Goal: Contribute content: Add original content to the website for others to see

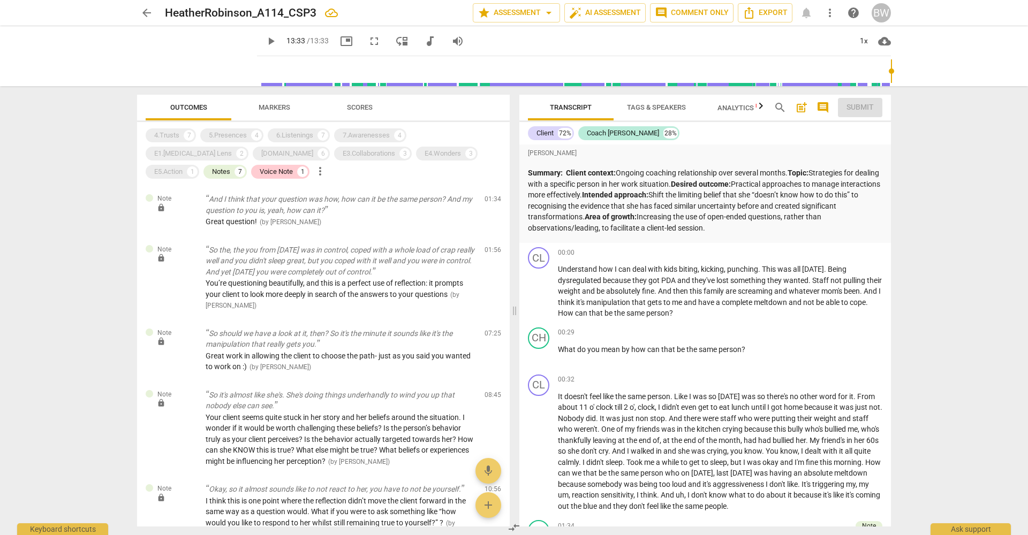
scroll to position [2616, 0]
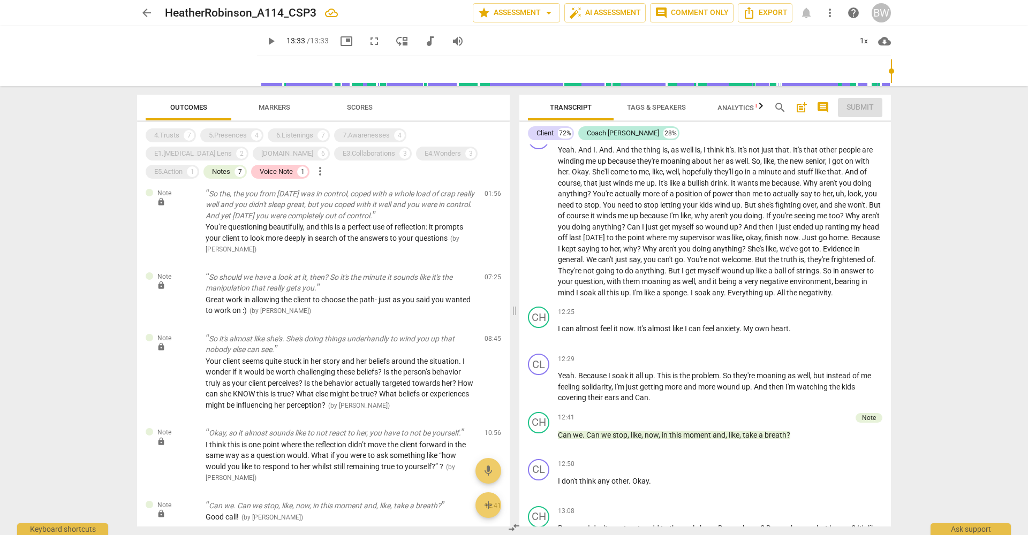
click at [148, 12] on span "arrow_back" at bounding box center [146, 12] width 13 height 13
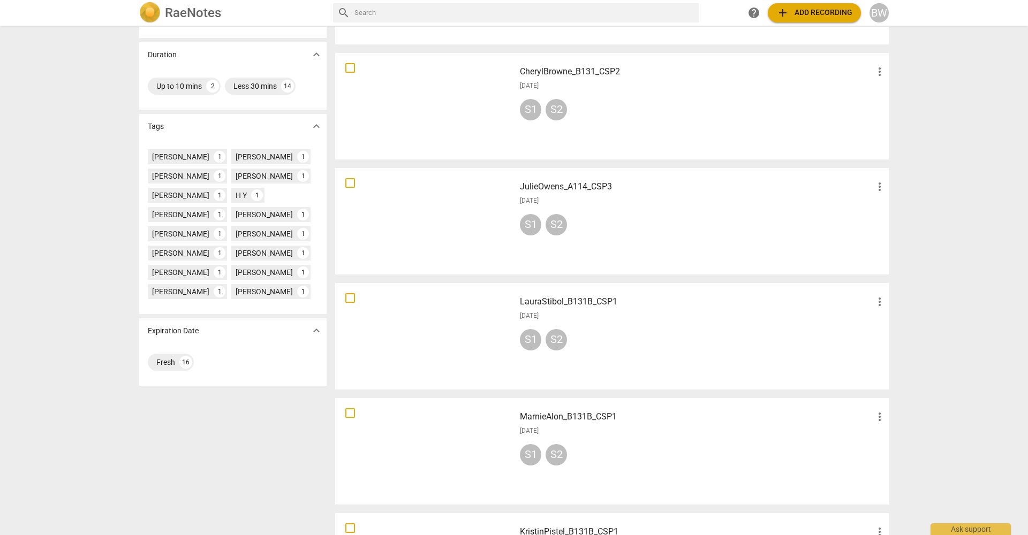
scroll to position [230, 0]
click at [442, 248] on div at bounding box center [425, 220] width 172 height 99
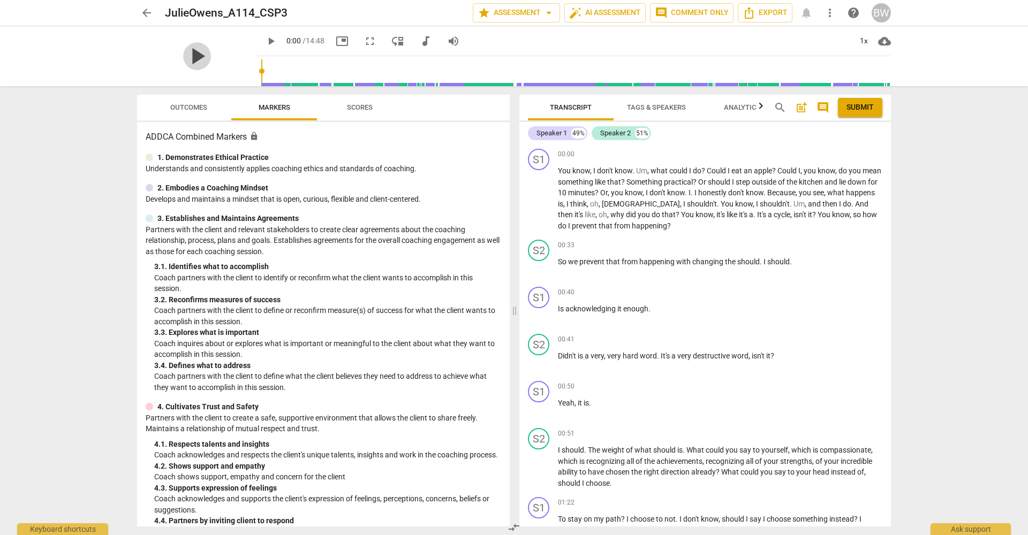
click at [190, 56] on span "play_arrow" at bounding box center [197, 56] width 28 height 28
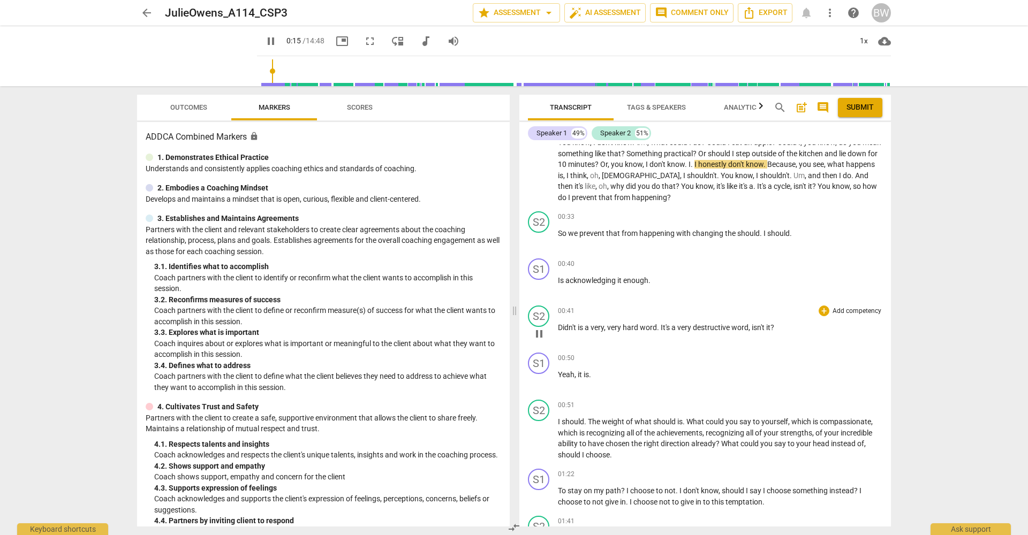
scroll to position [33, 0]
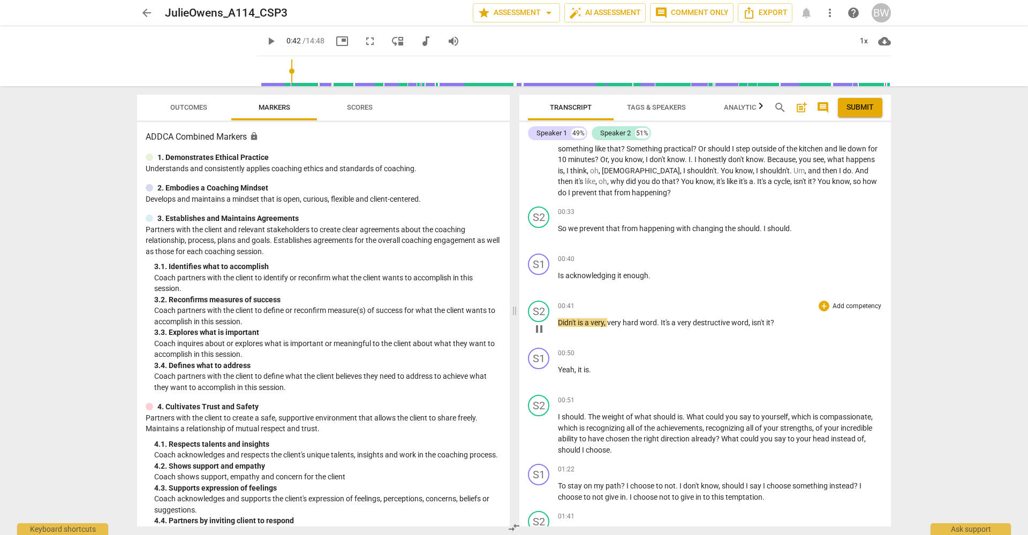
type input "42"
click at [855, 210] on p "Add competency" at bounding box center [856, 213] width 51 height 10
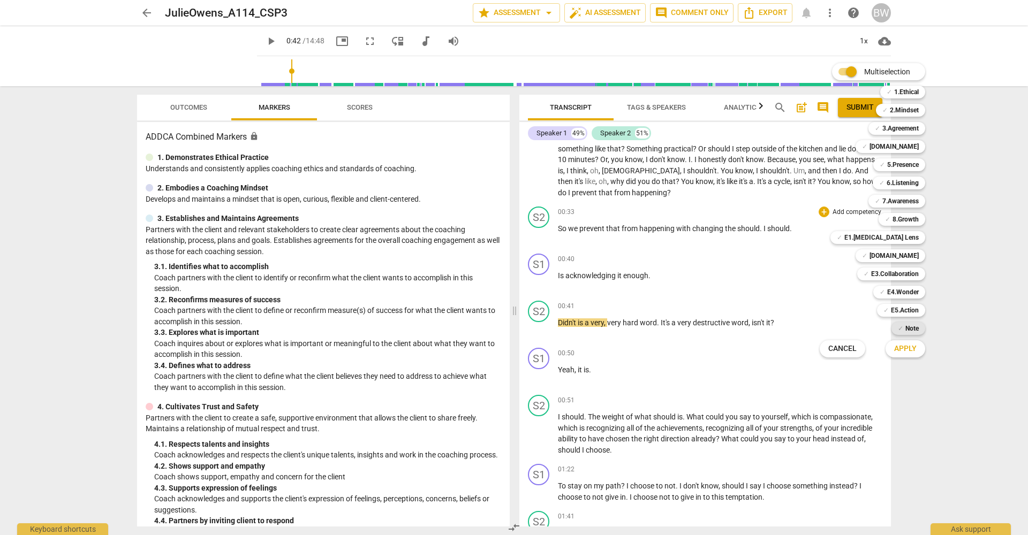
click at [906, 327] on b "Note" at bounding box center [911, 328] width 13 height 13
click at [906, 349] on span "Apply" at bounding box center [905, 349] width 22 height 11
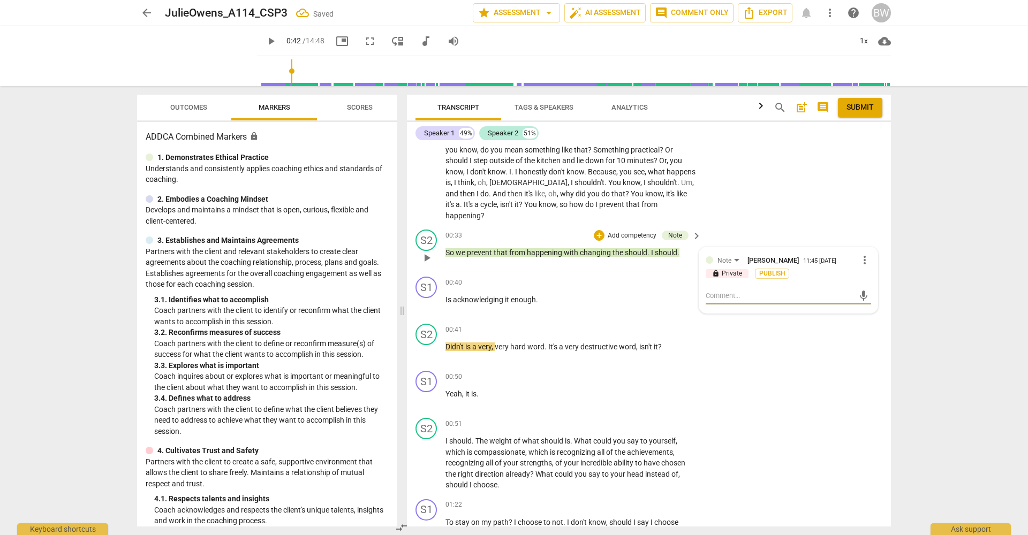
click at [715, 291] on textarea at bounding box center [780, 296] width 148 height 10
type textarea "I"
type textarea "It"
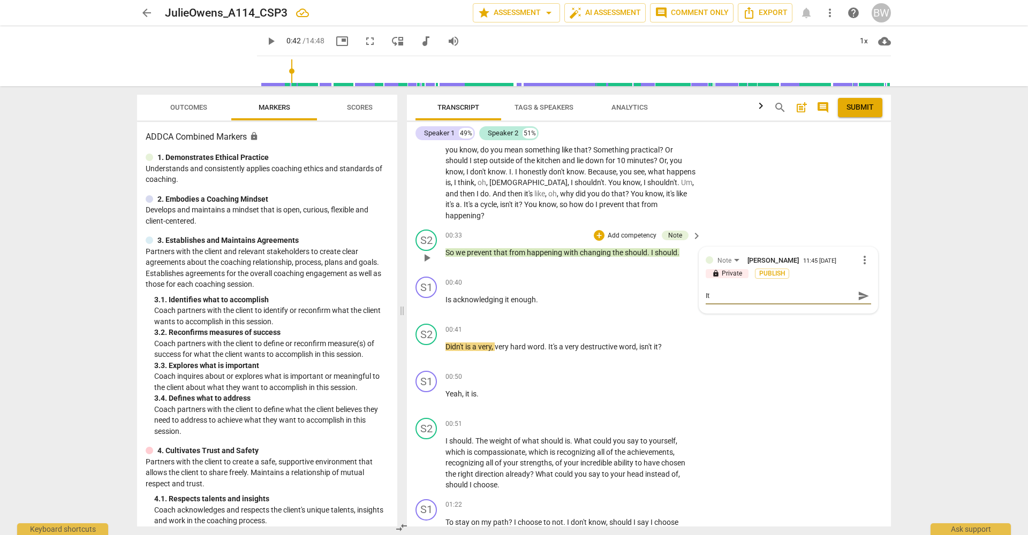
type textarea "It'"
type textarea "It's"
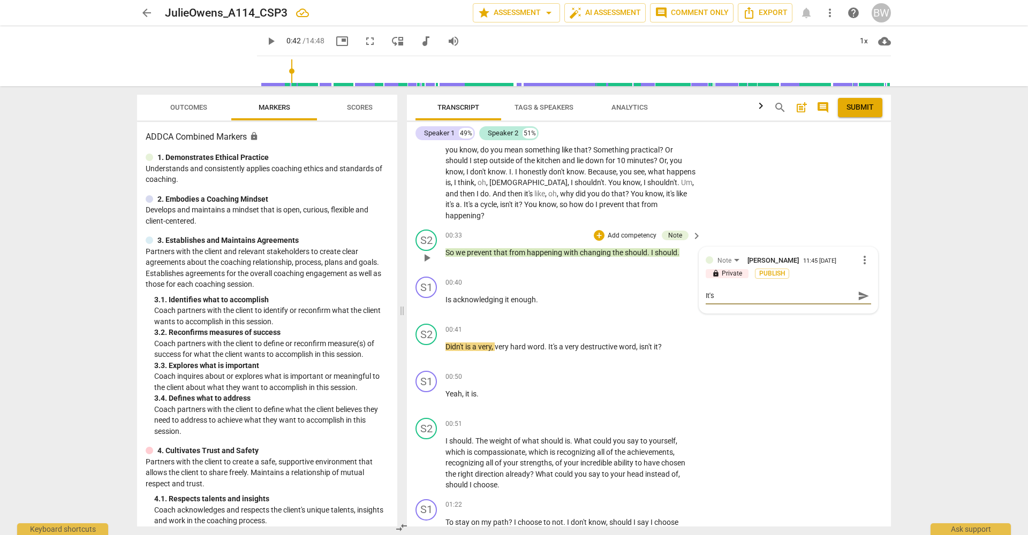
type textarea "It's"
type textarea "It's n"
type textarea "It's no"
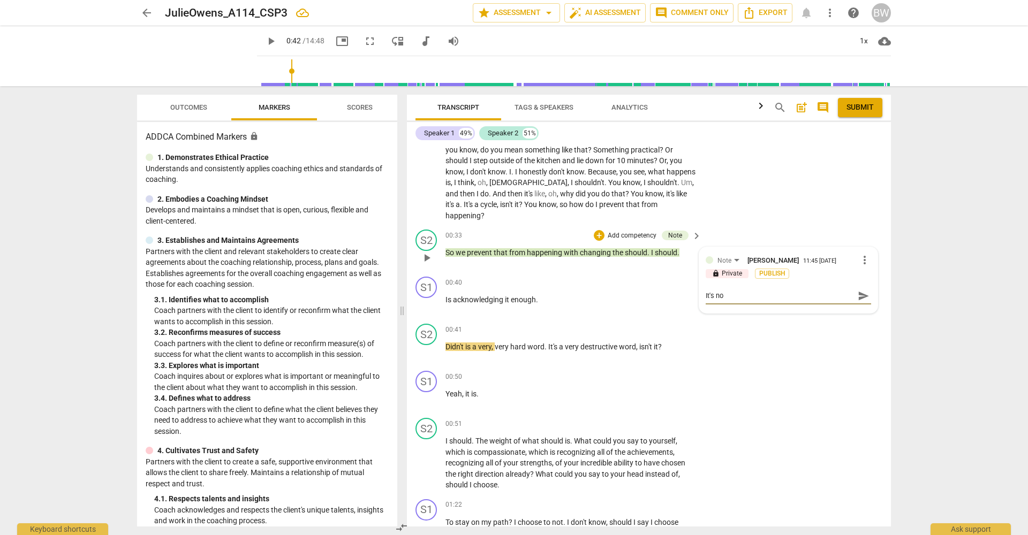
type textarea "It's not"
type textarea "It's not o"
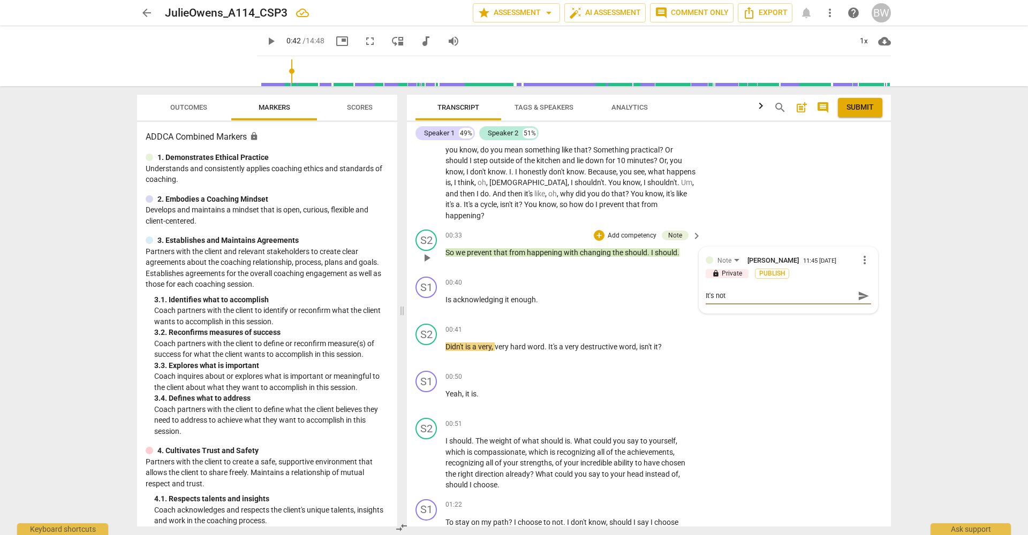
type textarea "It's not o"
type textarea "It's not ou"
type textarea "It's not out"
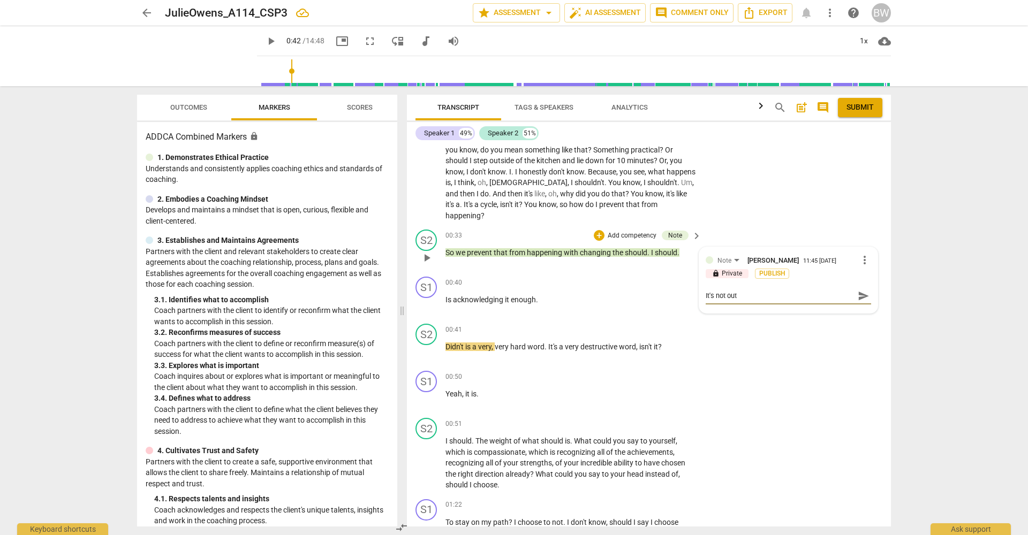
type textarea "It's not out"
type textarea "It's not ou"
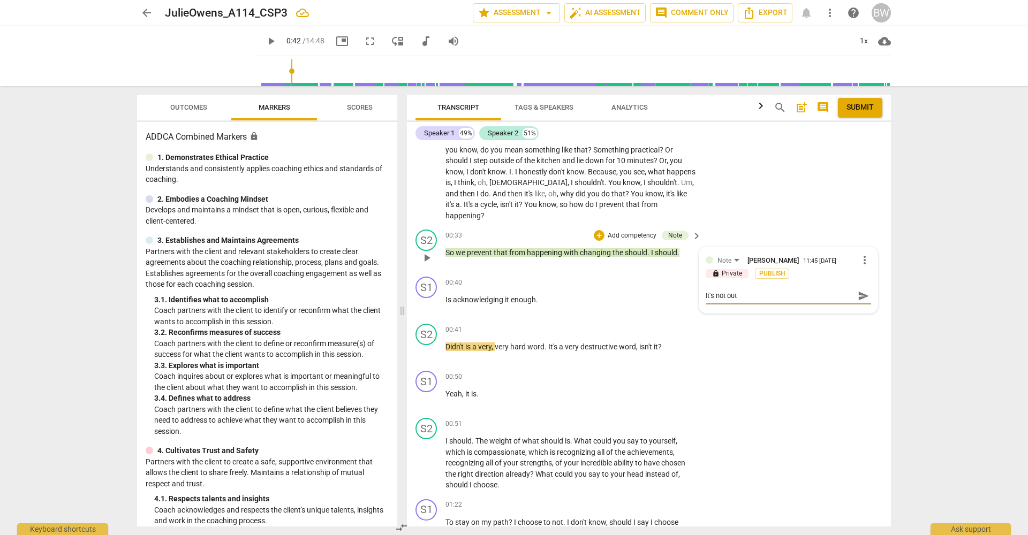
type textarea "It's not ou"
type textarea "It's not our"
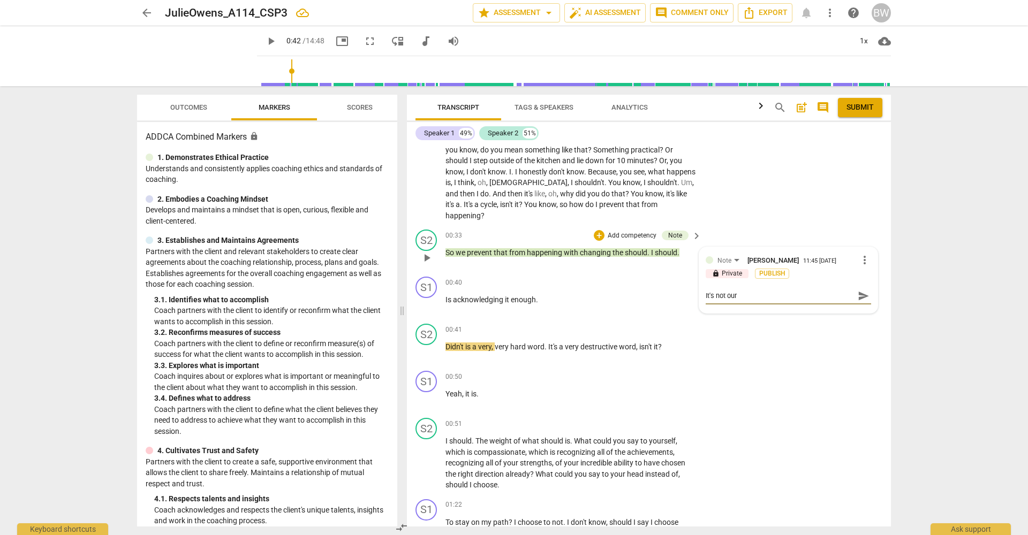
type textarea "It's not our h"
type textarea "It's not our ho"
type textarea "It's not our h"
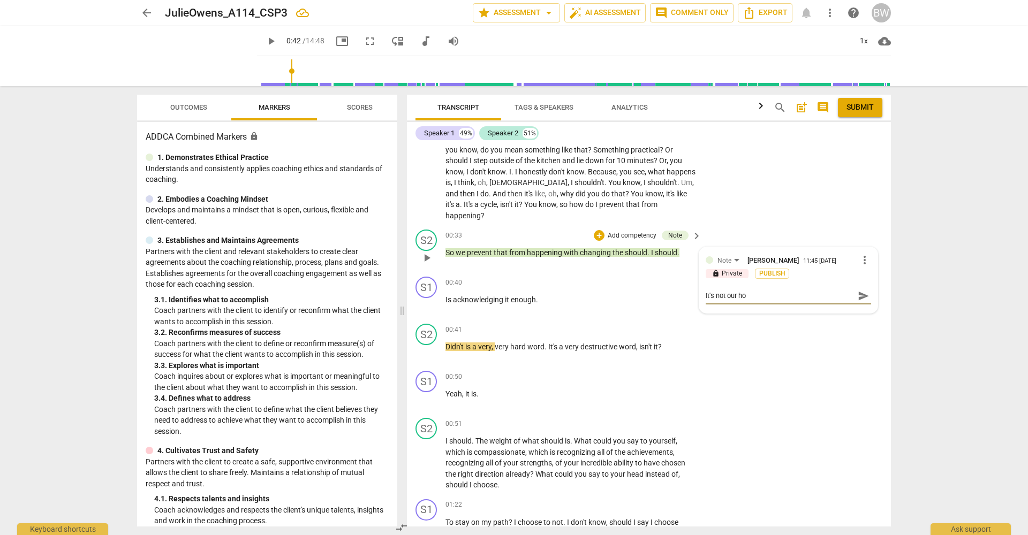
type textarea "It's not our h"
type textarea "It's not our"
type textarea "It's not our j"
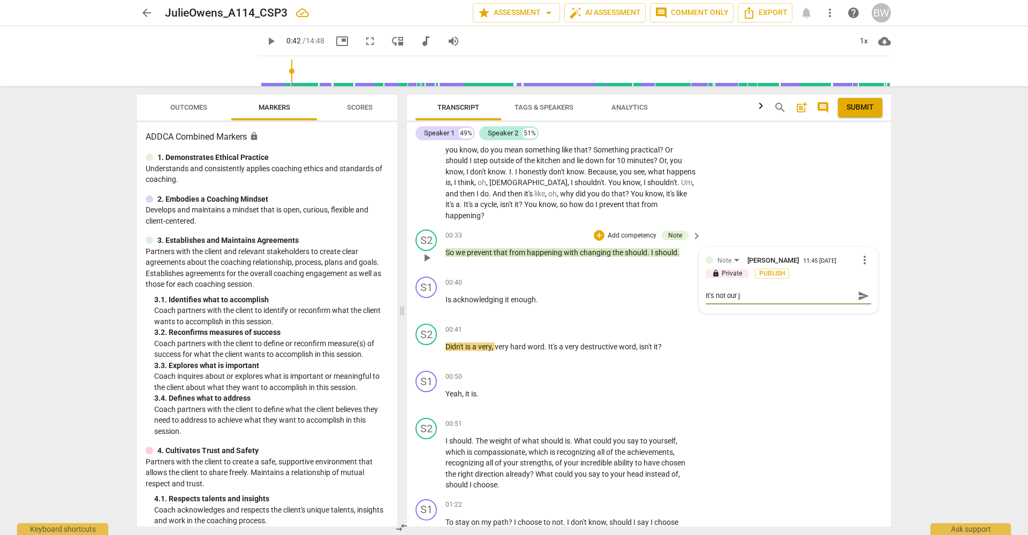
type textarea "It's not our jo"
type textarea "It's not our job"
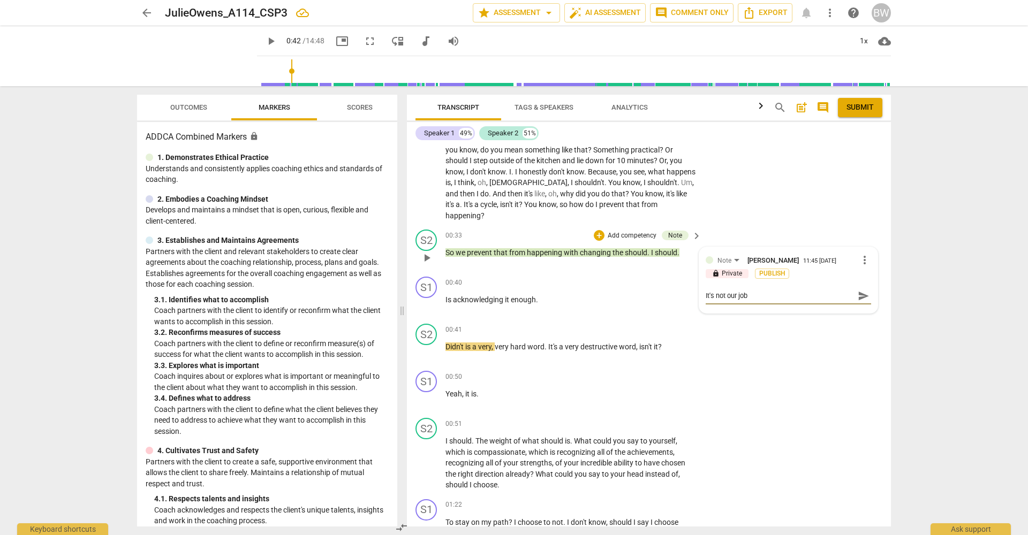
type textarea "It's not our job"
type textarea "It's not our job t"
type textarea "It's not our job to"
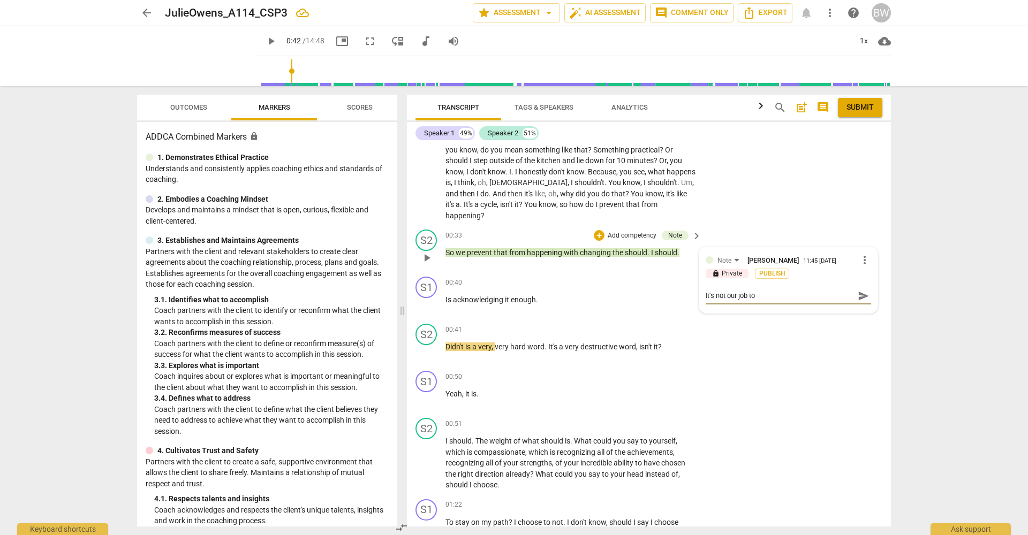
type textarea "It's not our job to"
type textarea "It's not our job to h"
type textarea "It's not our job to ha"
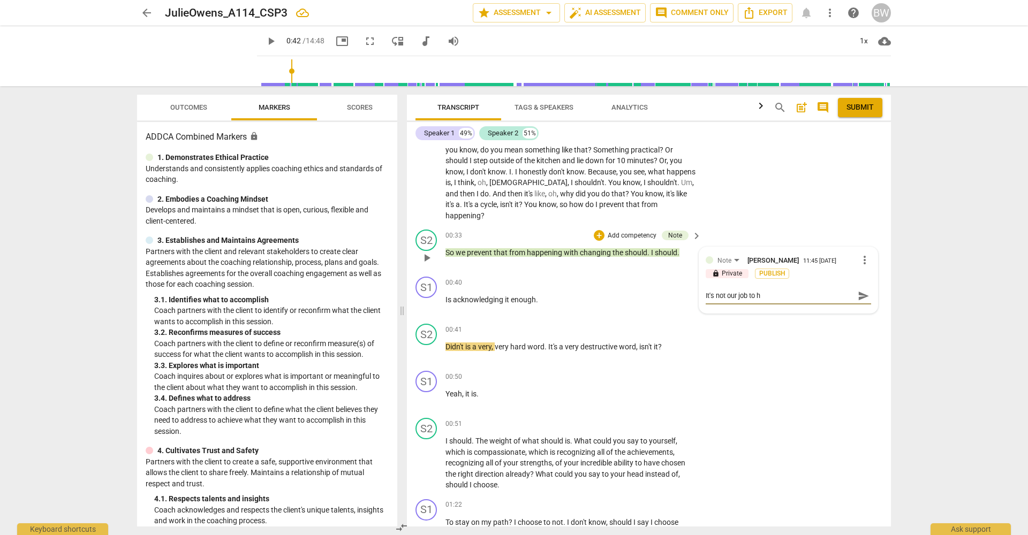
type textarea "It's not our job to ha"
type textarea "It's not our job to hav"
type textarea "It's not our job to have"
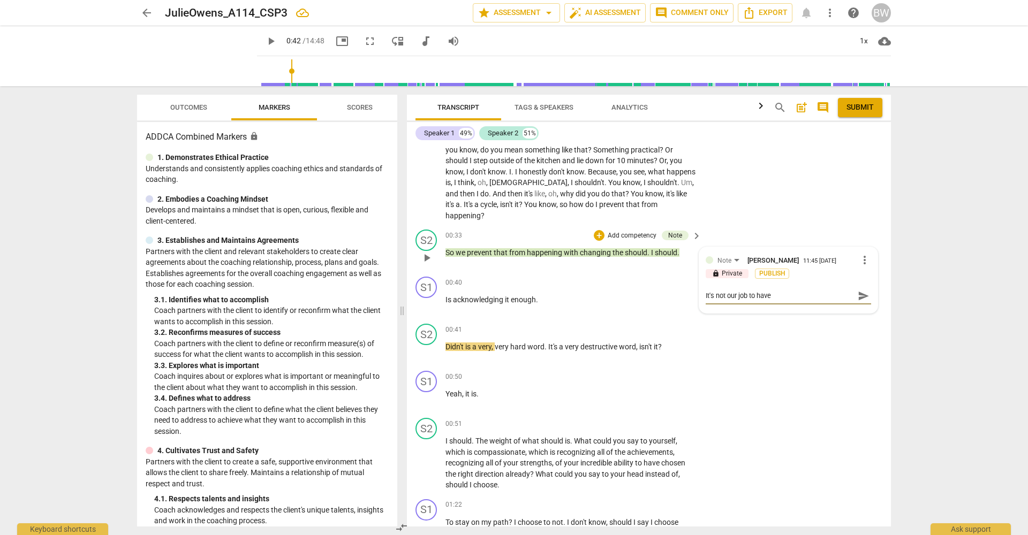
type textarea "It's not our job to have"
type textarea "It's not our job to have t"
type textarea "It's not our job to have th"
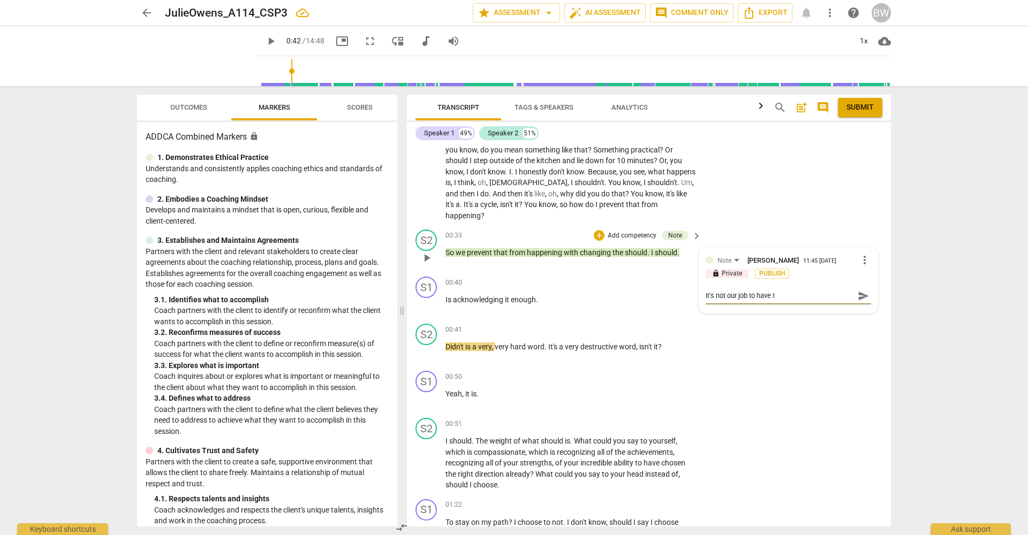
type textarea "It's not our job to have th"
type textarea "It's not our job to have the"
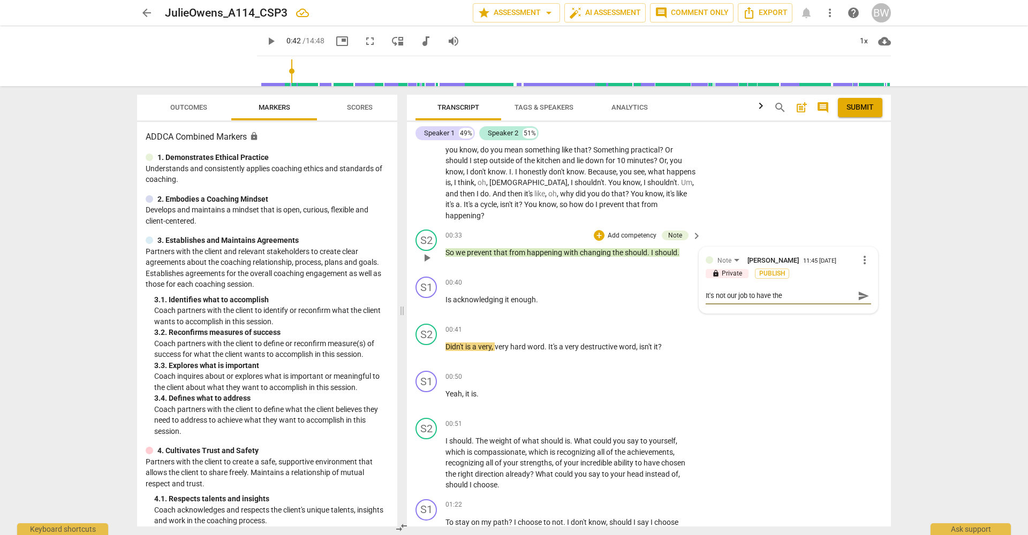
type textarea "It's not our job to have the a"
type textarea "It's not our job to have the an"
type textarea "It's not our job to have the ans"
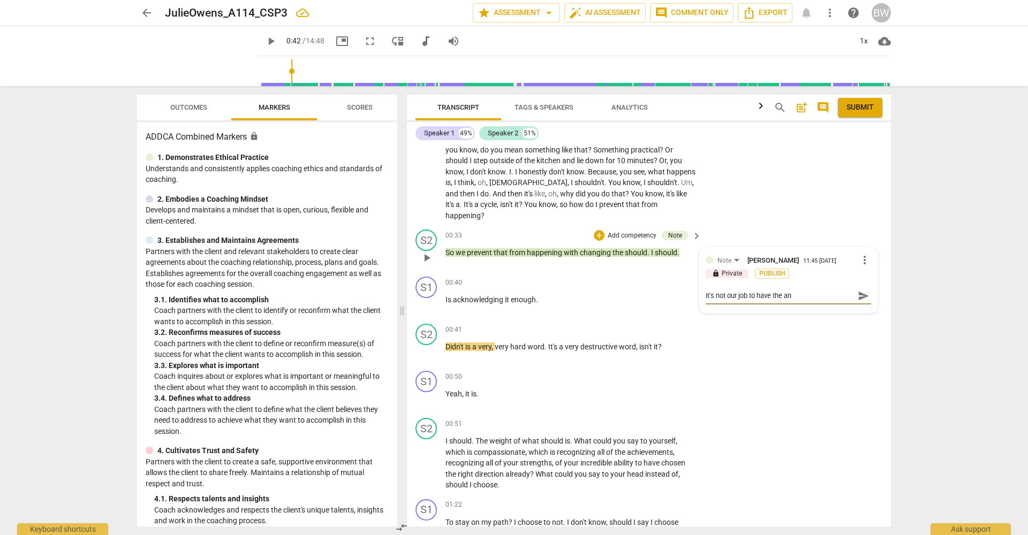
type textarea "It's not our job to have the ans"
type textarea "It's not our job to have the answ"
type textarea "It's not our job to have the answe"
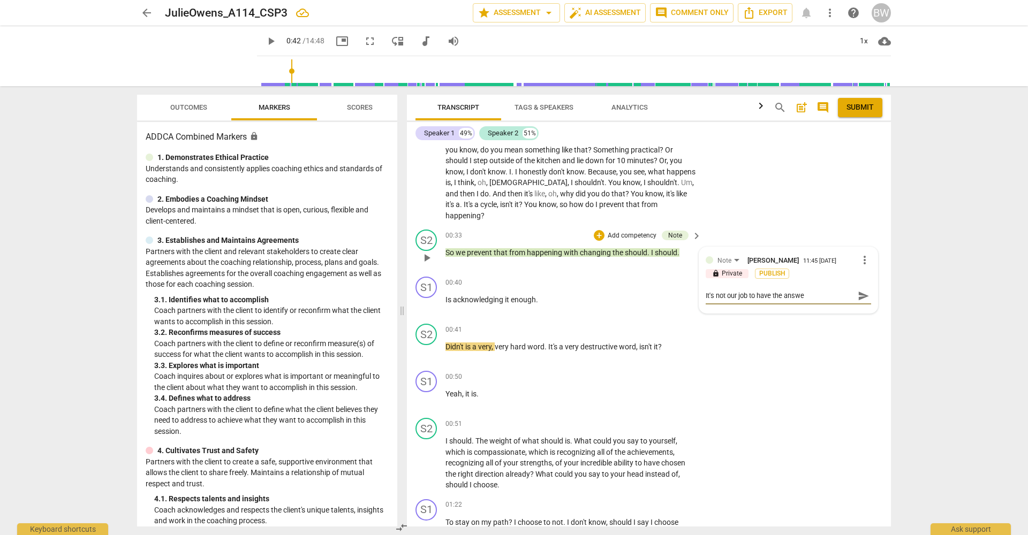
type textarea "It's not our job to have the answer"
type textarea "It's not our job to have the answers"
drag, startPoint x: 705, startPoint y: 283, endPoint x: 725, endPoint y: 298, distance: 25.0
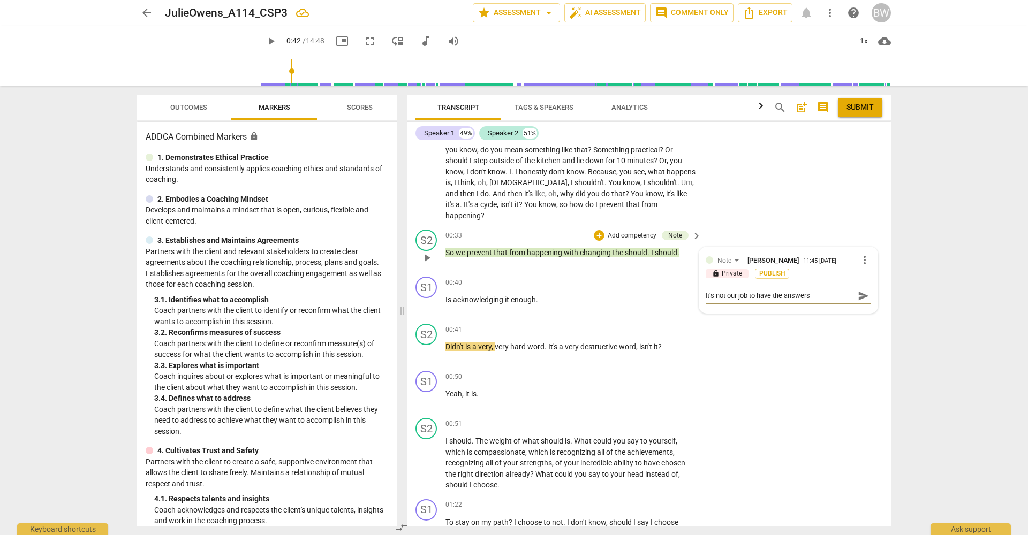
click at [706, 291] on textarea "It's not our job to have the answers" at bounding box center [780, 296] width 148 height 10
type textarea "IIt's not our job to have the answers"
type textarea "I It's not our job to have the answers"
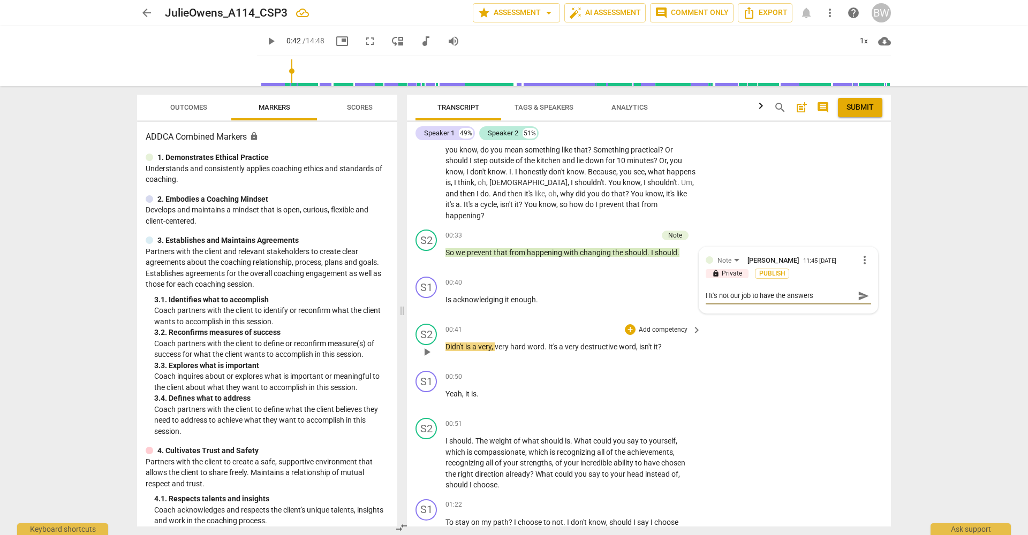
type textarea "I kIt's not our job to have the answers"
type textarea "I knIt's not our job to have the answers"
type textarea "I knoIt's not our job to have the answers"
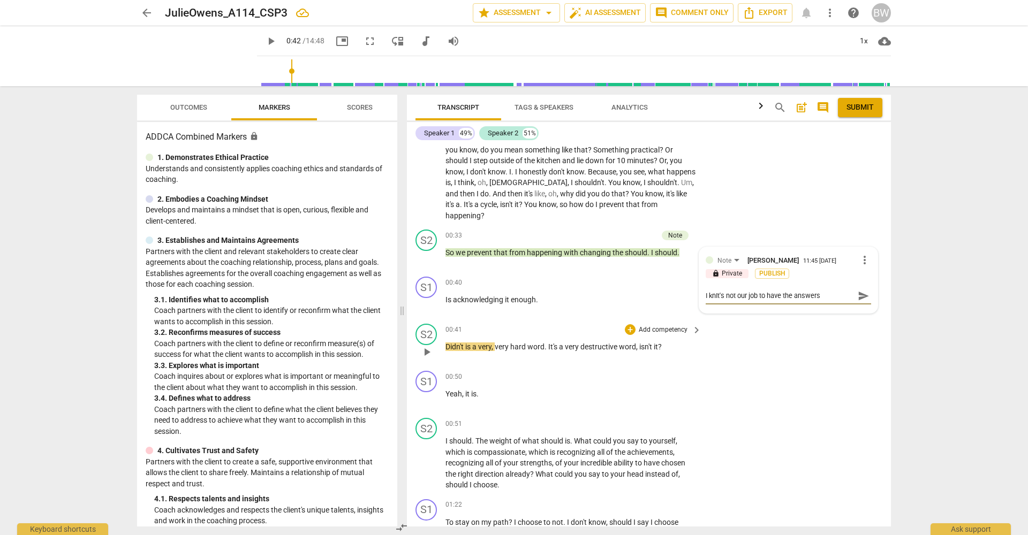
type textarea "I knoIt's not our job to have the answers"
type textarea "I knowIt's not our job to have the answers"
type textarea "I know It's not our job to have the answers"
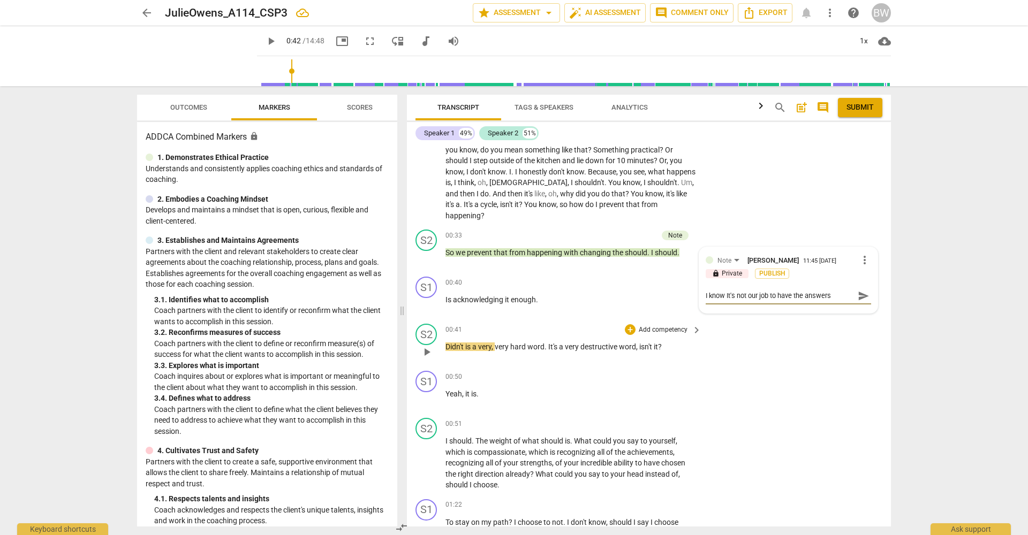
type textarea "I know IIt's not our job to have the answers"
type textarea "I know I'It's not our job to have the answers"
type textarea "I know I'mIt's not our job to have the answers"
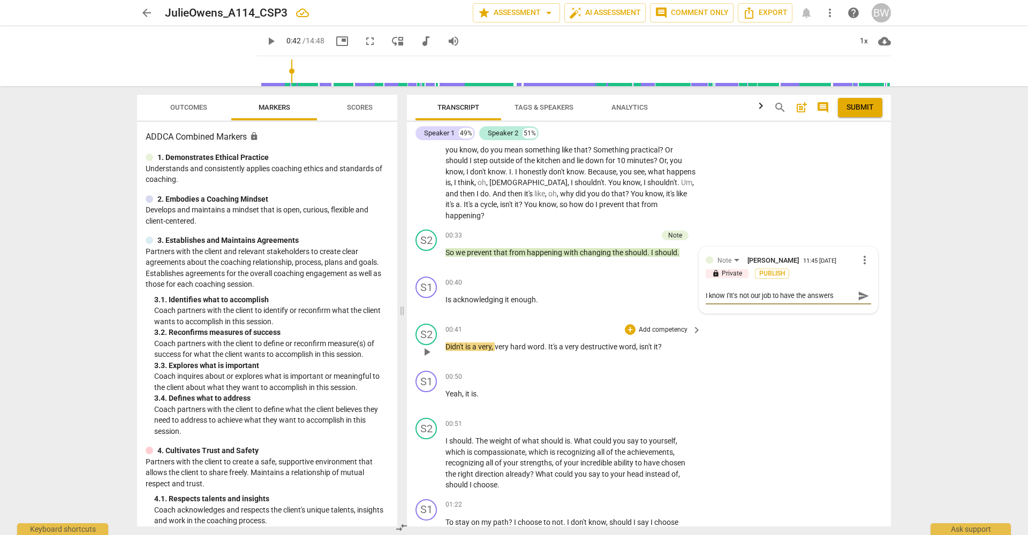
type textarea "I know I'mIt's not our job to have the answers"
type textarea "I know I'm It's not our job to have the answers"
type textarea "I know I'm cIt's not our job to have the answers"
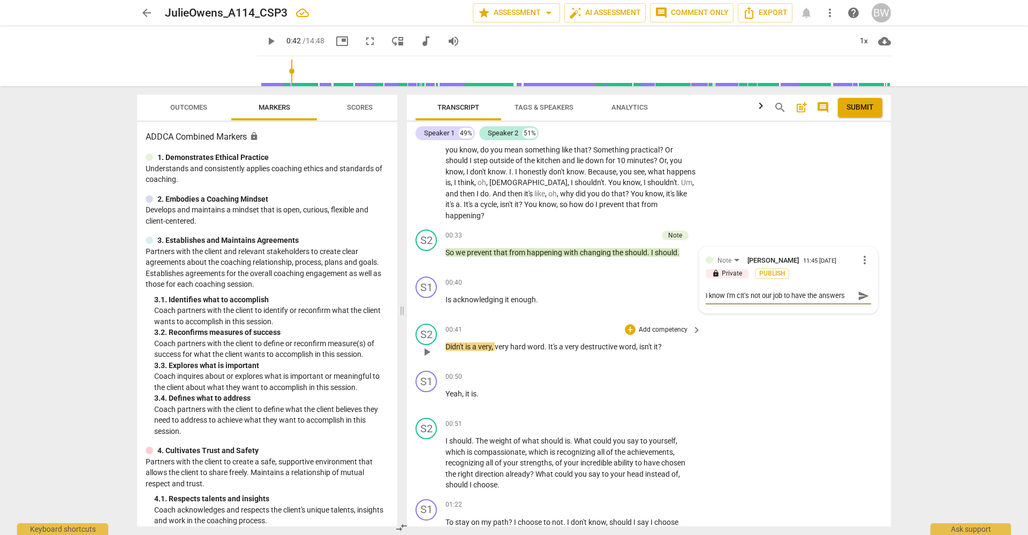
type textarea "I know I'm [PERSON_NAME] not our job to have the answers"
type textarea "I know I'm comIt's not our job to have the answers"
type textarea "I know I'm comiIt's not our job to have the answers"
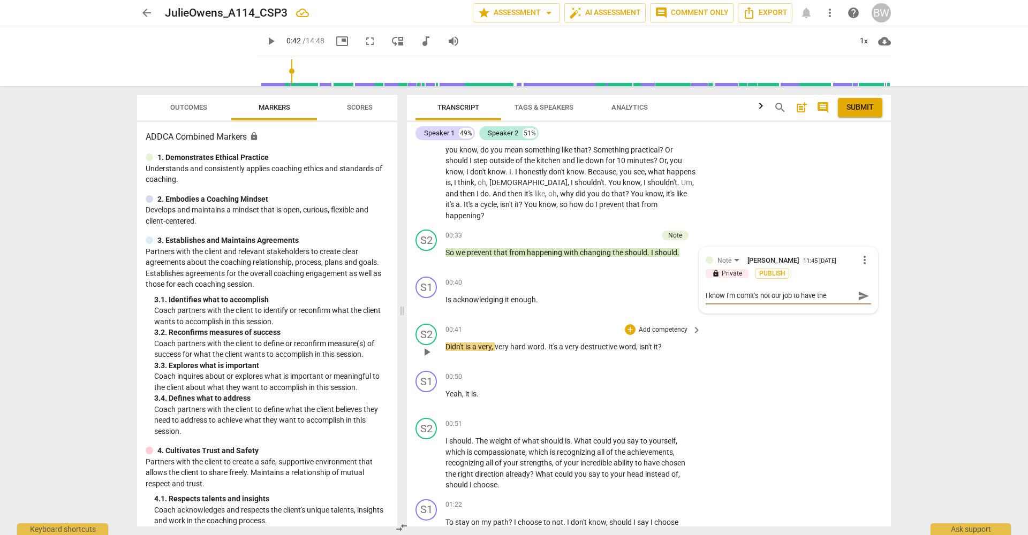
type textarea "I know I'm comiIt's not our job to have the answers"
type textarea "I know I'm cominIt's not our job to have the answers"
type textarea "I know I'm comingIt's not our job to have the answers"
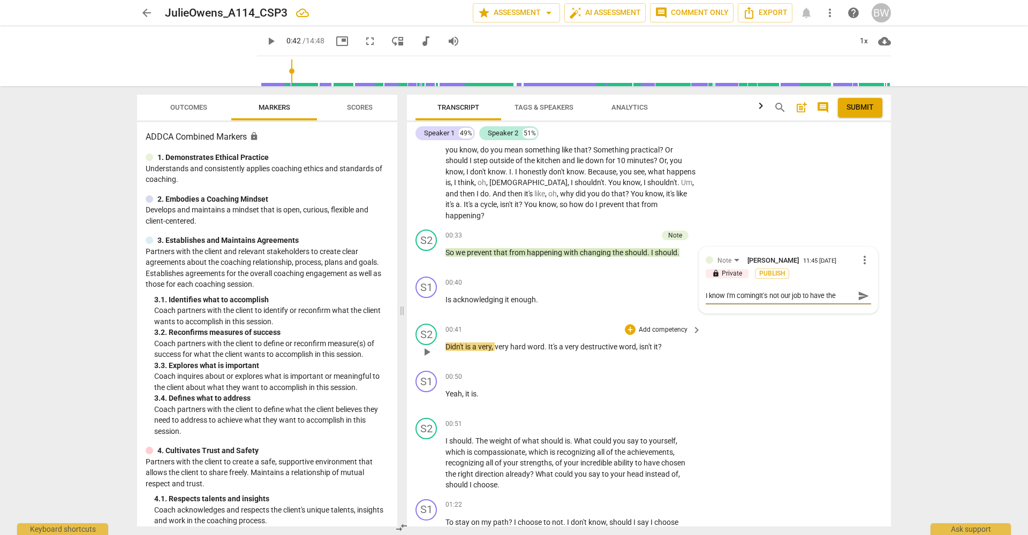
type textarea "I know I'm coming It's not our job to have the answers"
type textarea "I know I'm coming iIt's not our job to have the answers"
type textarea "I know I'm coming inIt's not our job to have the answers"
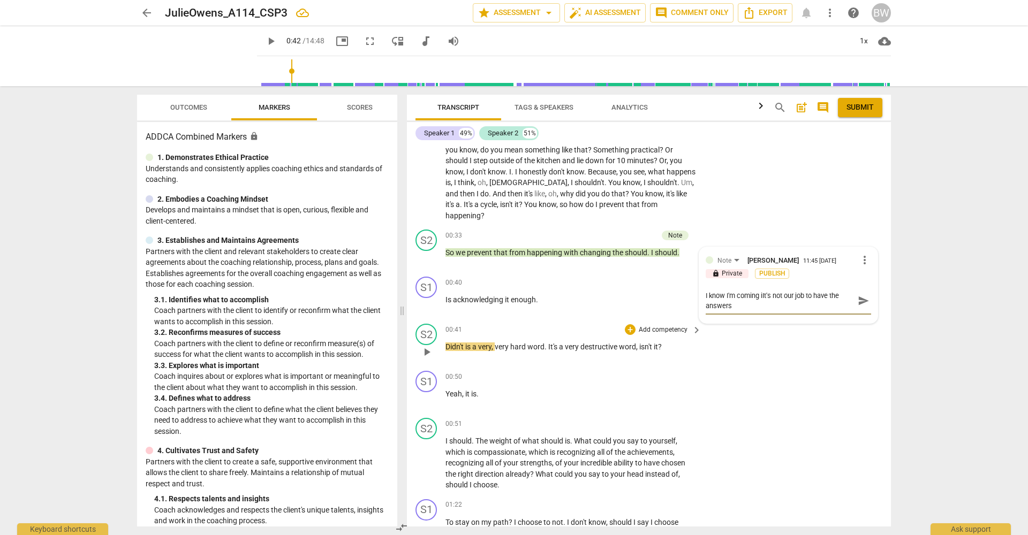
type textarea "I know I'm coming inIt's not our job to have the answers"
type textarea "I know I'm coming in It's not our job to have the answers"
type textarea "I know I'm coming in pIt's not our job to have the answers"
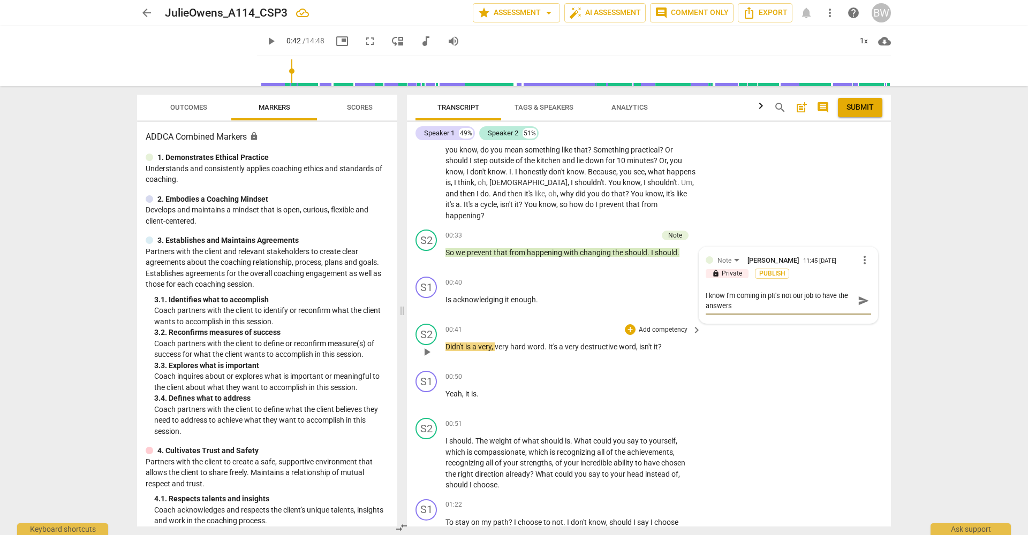
type textarea "I know I'm coming in [PERSON_NAME] not our job to have the answers"
type textarea "I know I'm coming in [PERSON_NAME]'s not our job to have the answers"
type textarea "I know I'm coming in partIt's not our job to have the answers"
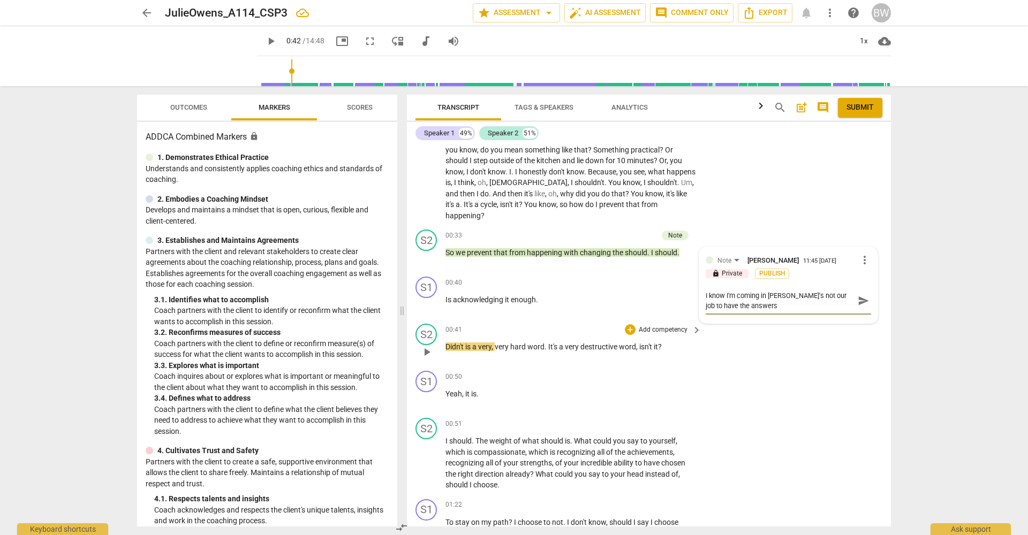
type textarea "I know I'm coming in partIt's not our job to have the answers"
type textarea "I know I'm coming in partwIt's not our job to have the answers"
type textarea "I know I'm coming in partwaIt's not our job to have the answers"
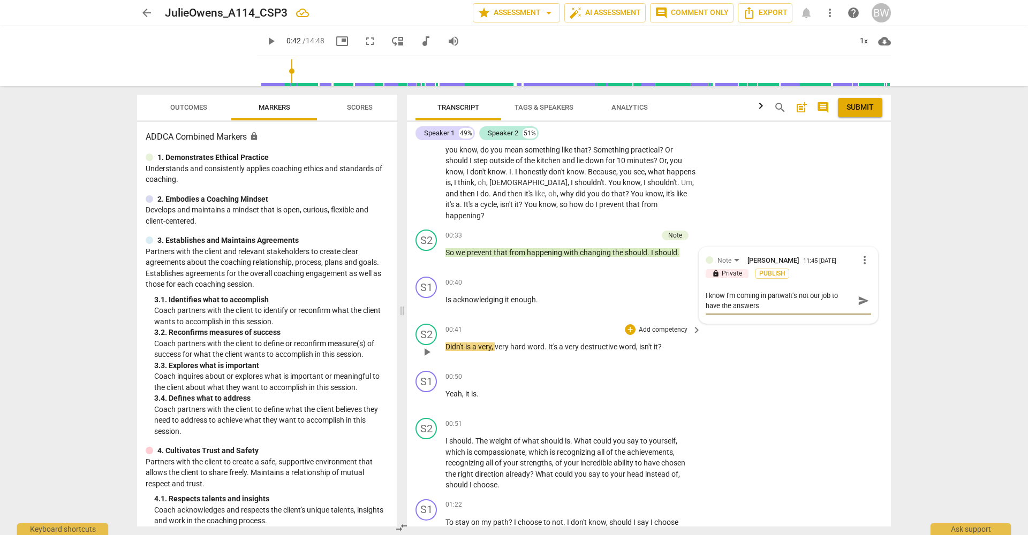
type textarea "I know I'm coming in partwayIt's not our job to have the answers"
type textarea "I know I'm coming in partway It's not our job to have the answers"
type textarea "I know I'm coming in partway tIt's not our job to have the answers"
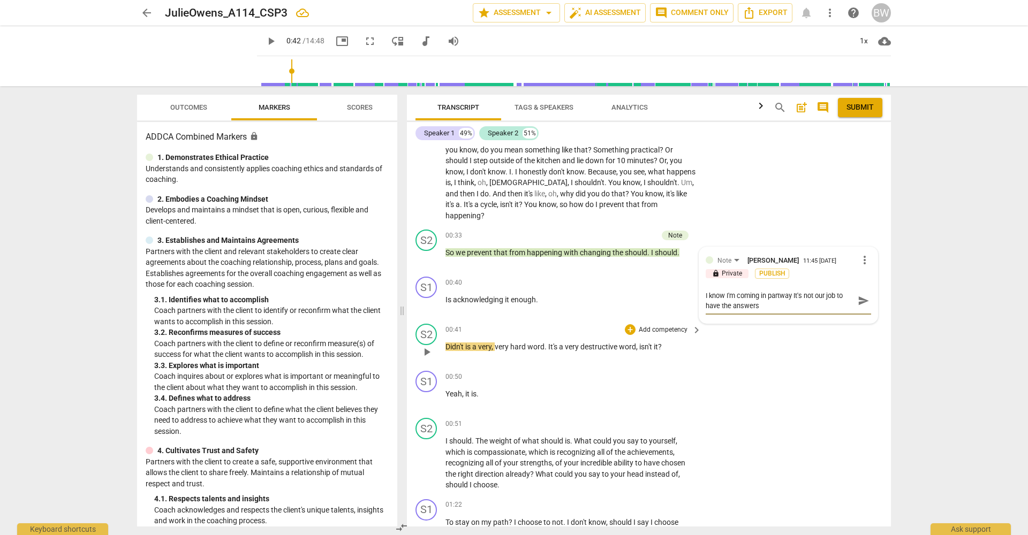
type textarea "I know I'm coming in partway tIt's not our job to have the answers"
type textarea "I know I'm coming in partway thIt's not our job to have the answers"
type textarea "I know I'm coming in partway thrIt's not our job to have the answers"
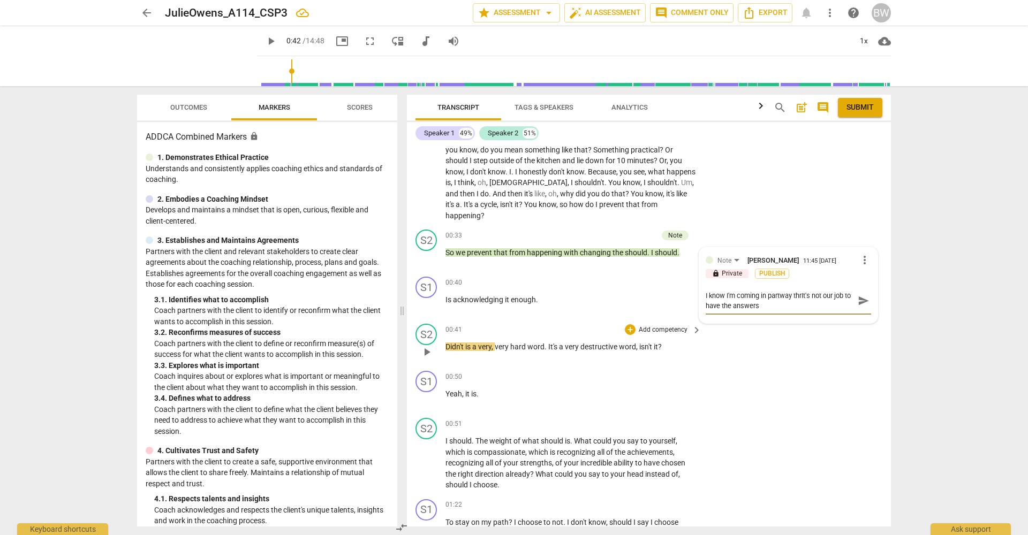
type textarea "I know I'm coming in partway throIt's not our job to have the answers"
type textarea "I know I'm coming in partway throuIt's not our job to have the answers"
type textarea "I know I'm coming in partway througIt's not our job to have the answers"
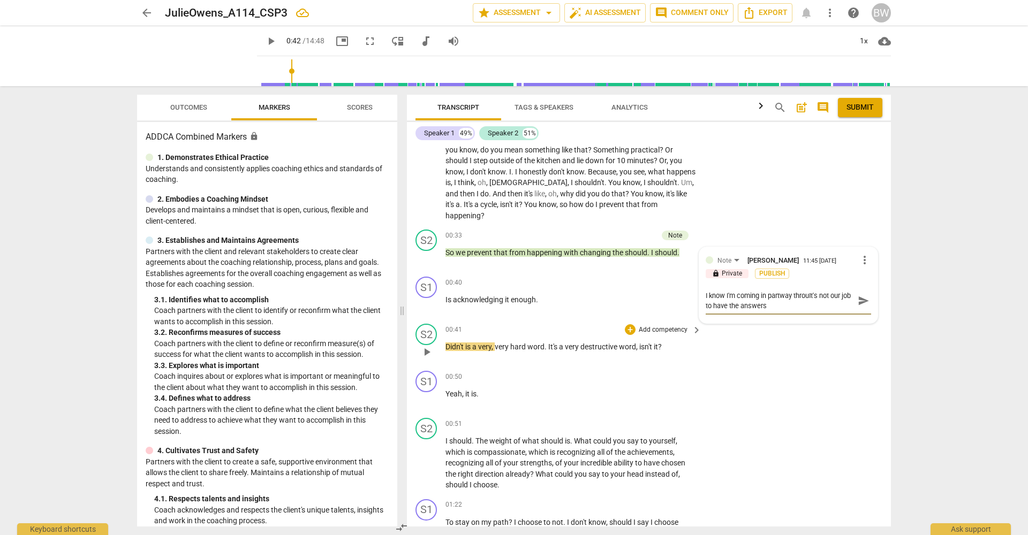
type textarea "I know I'm coming in partway througIt's not our job to have the answers"
type textarea "I know I'm coming in partway throughIt's not our job to have the answers"
type textarea "I know I'm coming in partway through It's not our job to have the answers"
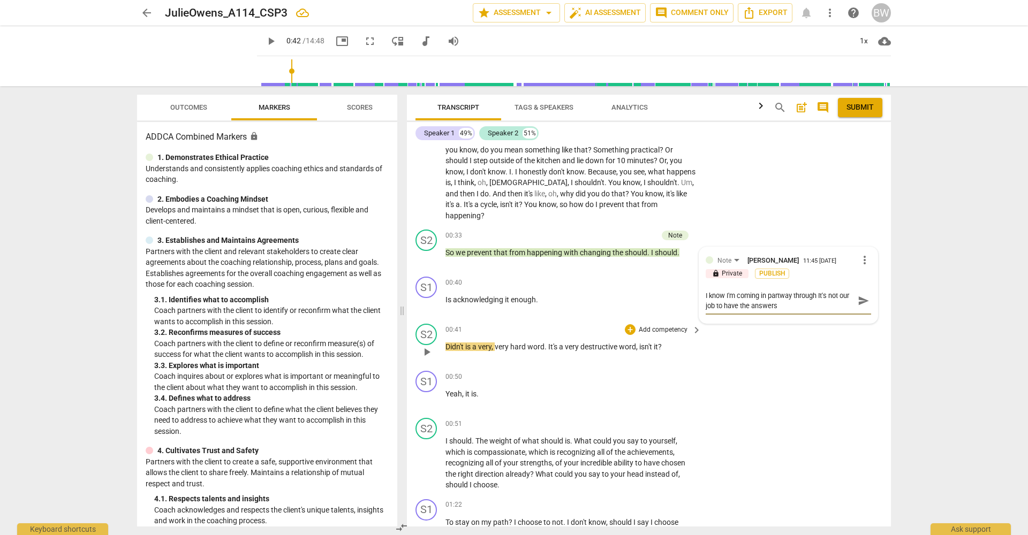
type textarea "I know I'm coming in partway through tIt's not our job to have the answers"
type textarea "I know I'm coming in partway through thIt's not our job to have the answers"
type textarea "I know I'm coming in partway through theIt's not our job to have the answers"
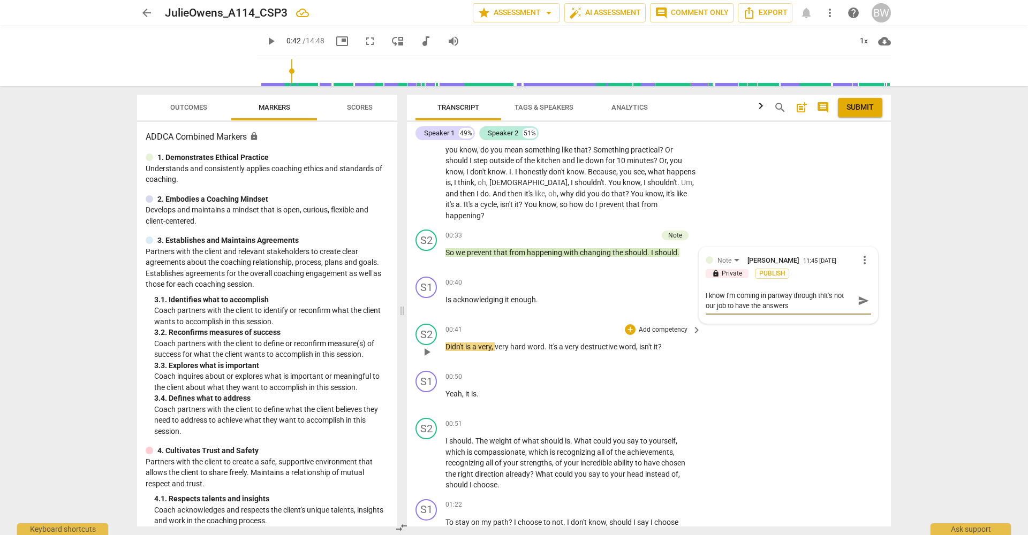
type textarea "I know I'm coming in partway through theIt's not our job to have the answers"
type textarea "I know I'm coming in partway through the It's not our job to have the answers"
type textarea "I know I'm coming in partway through the sIt's not our job to have the answers"
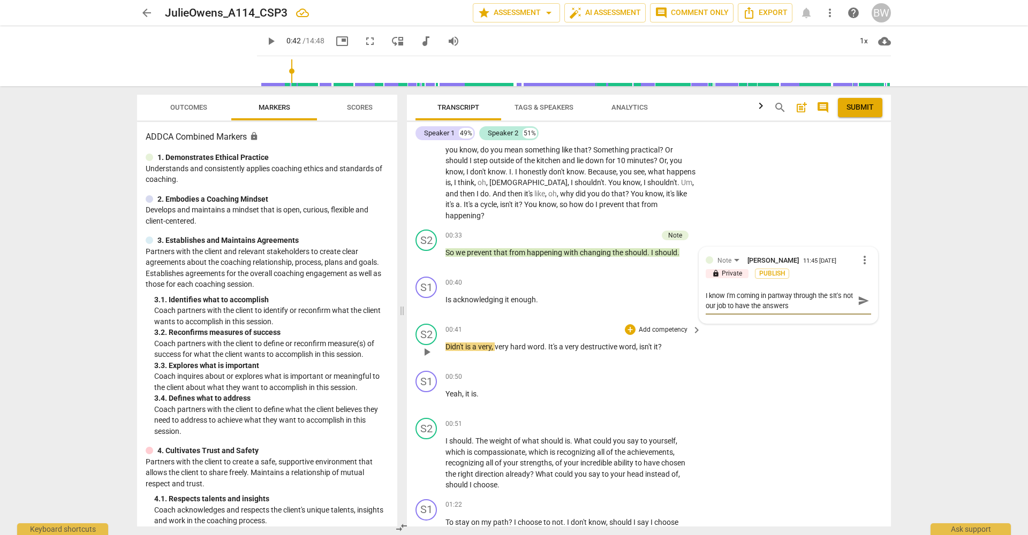
type textarea "I know I'm coming in partway through the seIt's not our job to have the answers"
type textarea "I know I'm coming in partway through the sesIt's not our job to have the answers"
type textarea "I know I'm coming in partway through the sessIt's not our job to have the answe…"
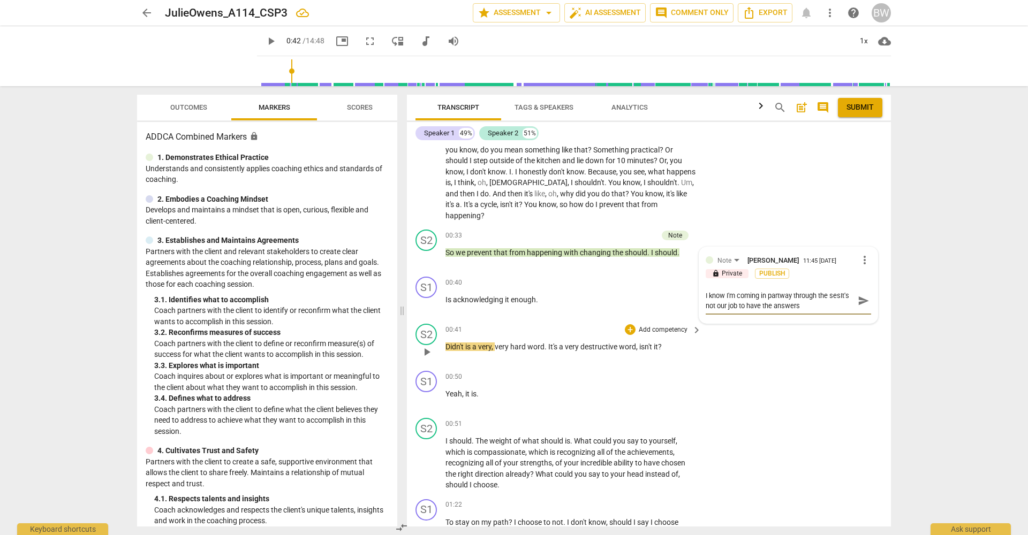
type textarea "I know I'm coming in partway through the sessIt's not our job to have the answe…"
type textarea "I know I'm coming in partway through the sessiIt's not our job to have the answ…"
type textarea "I know I'm coming in partway through the sessioIt's not our job to have the ans…"
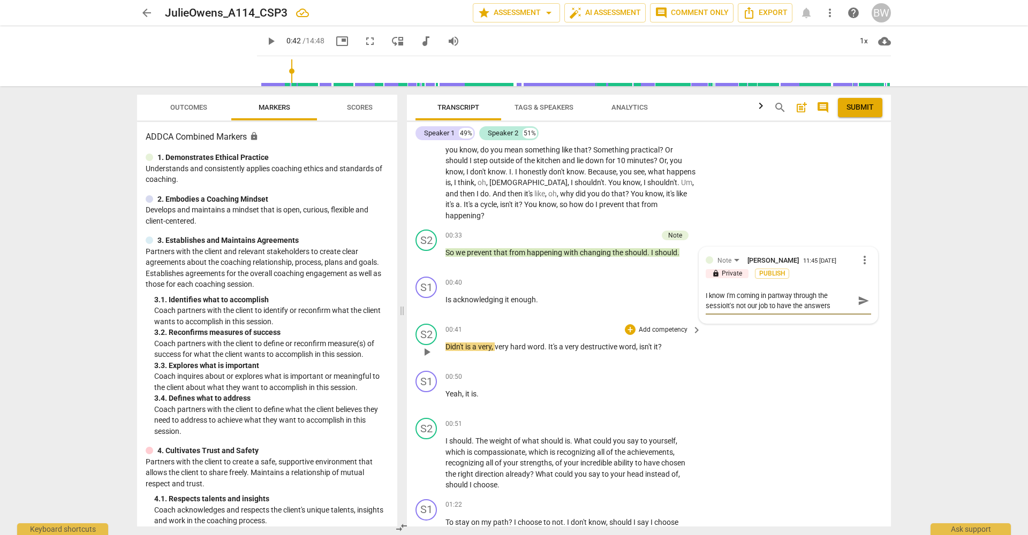
type textarea "I know I'm coming in partway through the sessionIt's not our job to have the an…"
type textarea "I know I'm coming in partway through the session,It's not our job to have the a…"
type textarea "I know I'm coming in partway through the session, It's not our job to have the …"
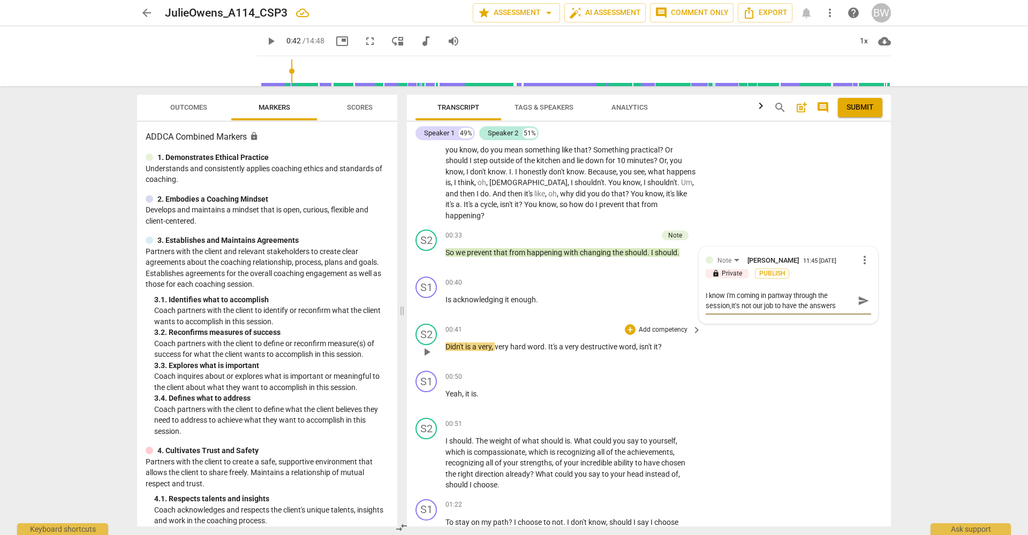
type textarea "I know I'm coming in partway through the session, It's not our job to have the …"
type textarea "I know I'm coming in partway through the session, [PERSON_NAME]'s not our job t…"
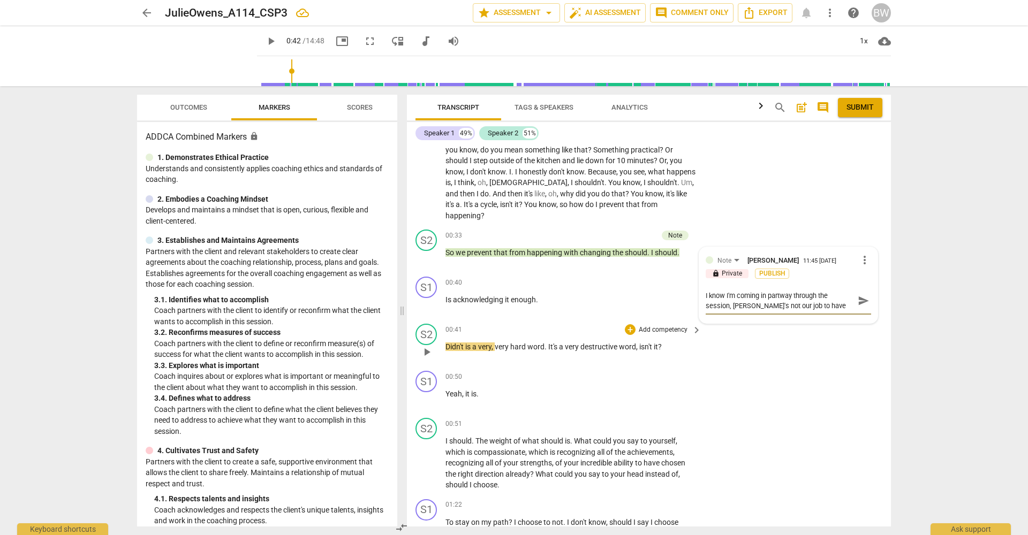
type textarea "I know I'm coming in partway through the session, [PERSON_NAME]'s not our job t…"
type textarea "I know I'm coming in partway through the session, and It's not our job to have …"
type textarea "I know I'm coming in partway through the session, and [PERSON_NAME]'s not our j…"
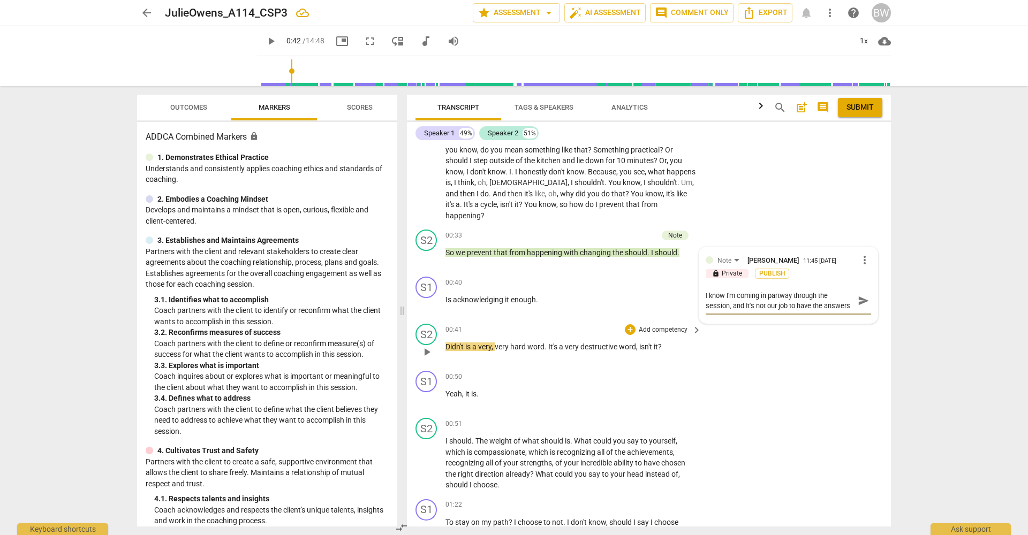
type textarea "I know I'm coming in partway through the session, and [PERSON_NAME]'s not our j…"
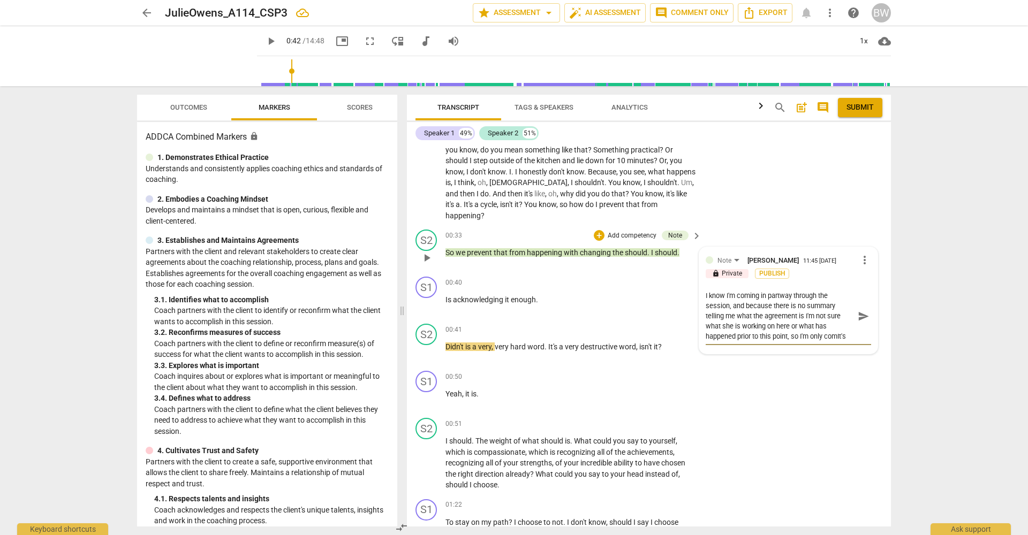
scroll to position [9, 0]
click at [809, 346] on textarea "I know I'm coming in partway through the session, and because there is no summa…" at bounding box center [780, 326] width 148 height 71
click at [858, 326] on span "send" at bounding box center [864, 332] width 12 height 12
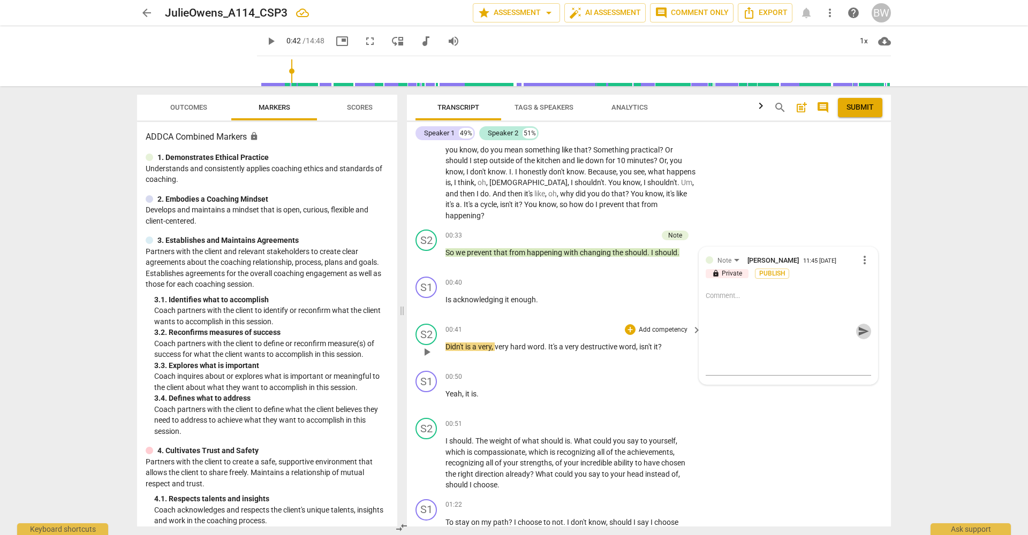
scroll to position [0, 0]
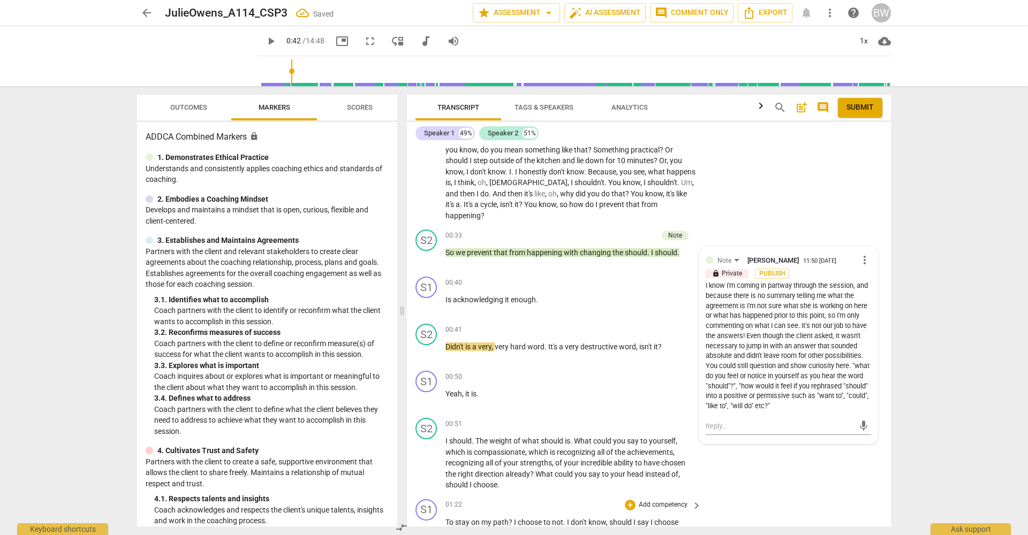
click at [859, 419] on button "mic" at bounding box center [864, 427] width 16 height 16
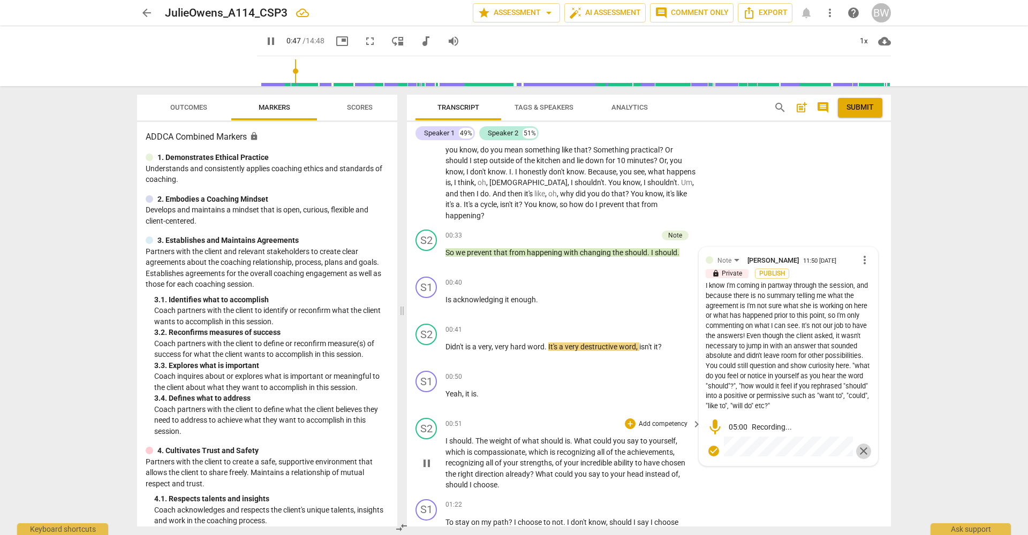
click at [860, 445] on span "close" at bounding box center [863, 451] width 13 height 13
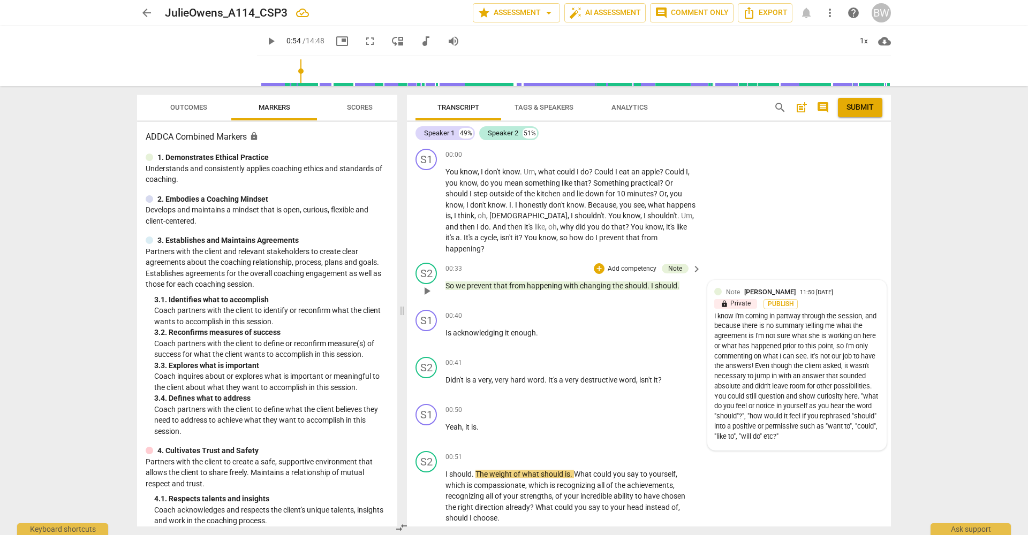
click at [848, 287] on div "Note [PERSON_NAME] 11:50 [DATE]" at bounding box center [803, 292] width 154 height 10
click at [860, 287] on span "more_vert" at bounding box center [864, 293] width 13 height 13
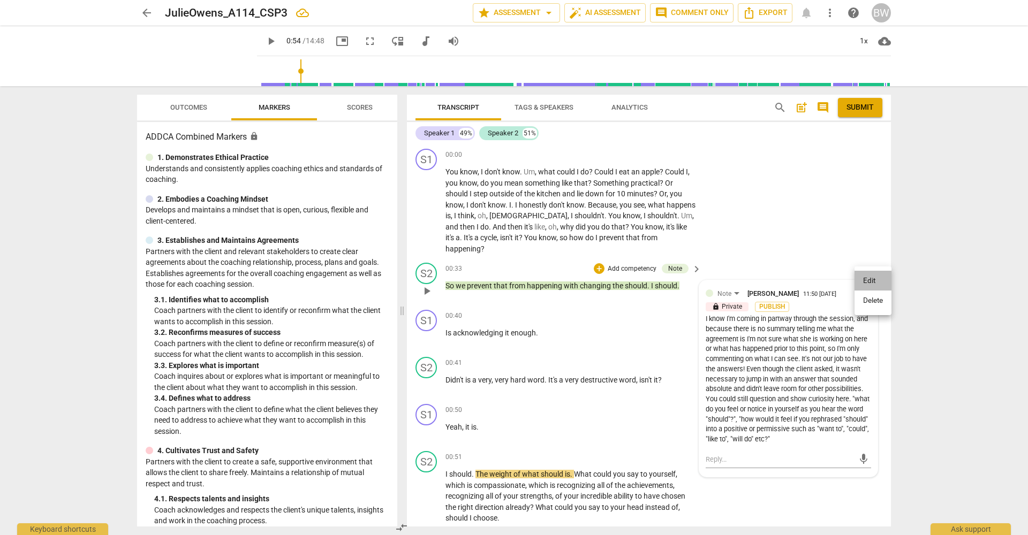
click at [872, 282] on li "Edit" at bounding box center [873, 281] width 37 height 20
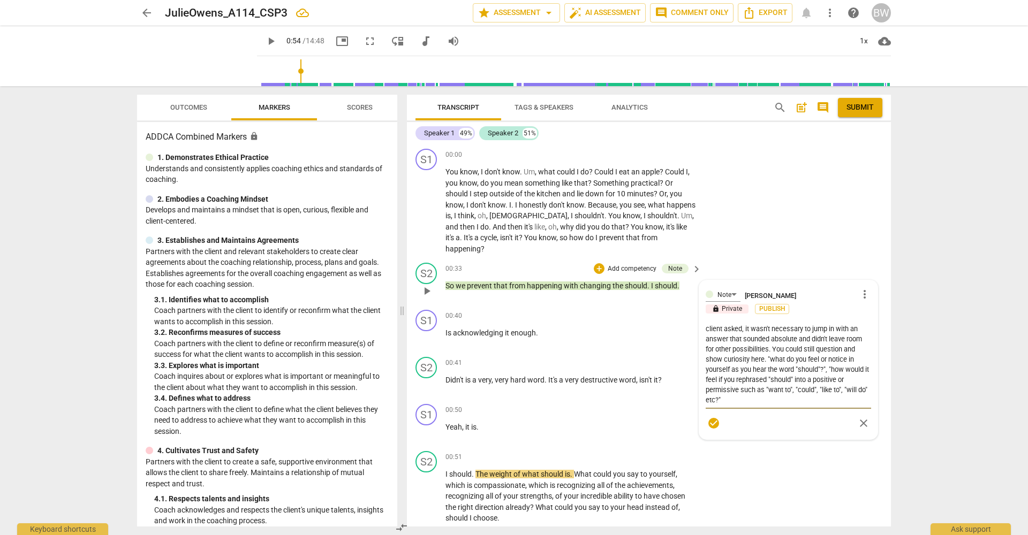
scroll to position [71, 0]
click at [762, 386] on textarea "I know I'm coming in partway through the session, and because there is no summa…" at bounding box center [788, 364] width 165 height 81
drag, startPoint x: 765, startPoint y: 380, endPoint x: 768, endPoint y: 385, distance: 6.2
click at [765, 380] on textarea "I know I'm coming in partway through the session, and because there is no summa…" at bounding box center [788, 364] width 165 height 81
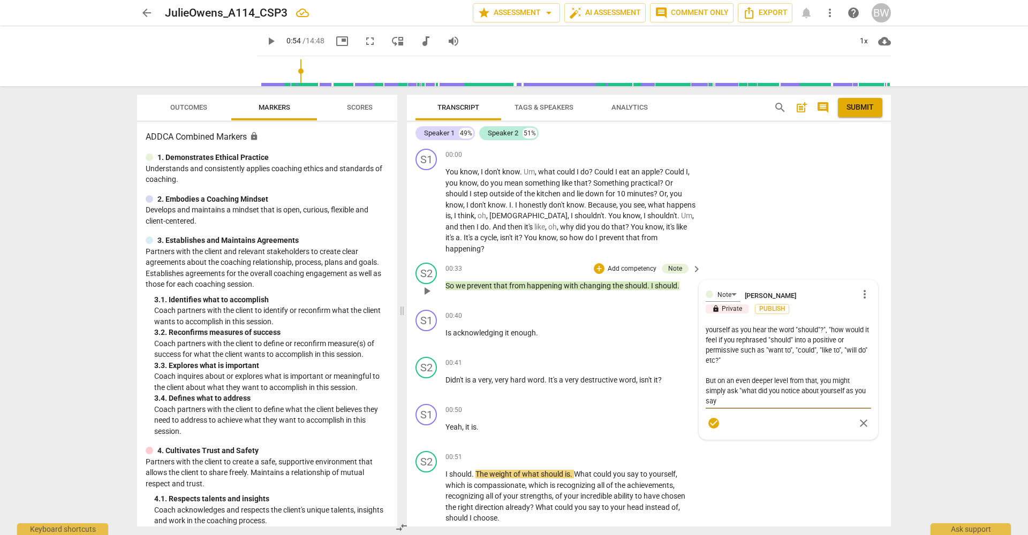
drag, startPoint x: 738, startPoint y: 387, endPoint x: 753, endPoint y: 393, distance: 15.8
click at [738, 387] on textarea "I know I'm coming in partway through the session, and because there is no summa…" at bounding box center [788, 364] width 165 height 81
click at [713, 417] on span "check_circle" at bounding box center [713, 423] width 13 height 13
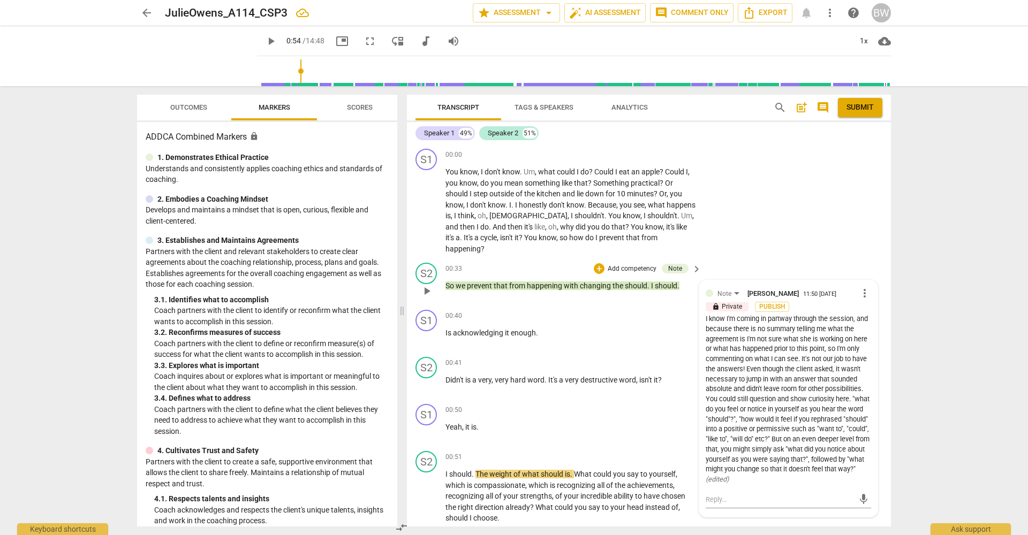
scroll to position [0, 0]
